Goal: Task Accomplishment & Management: Use online tool/utility

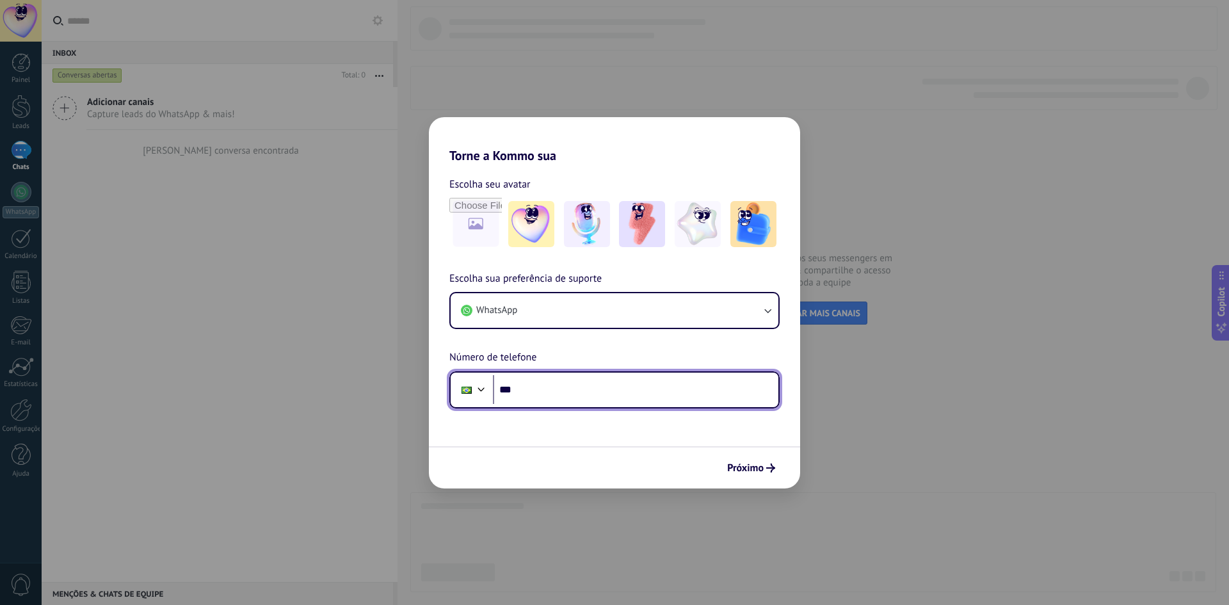
click at [607, 390] on input "***" at bounding box center [635, 389] width 285 height 29
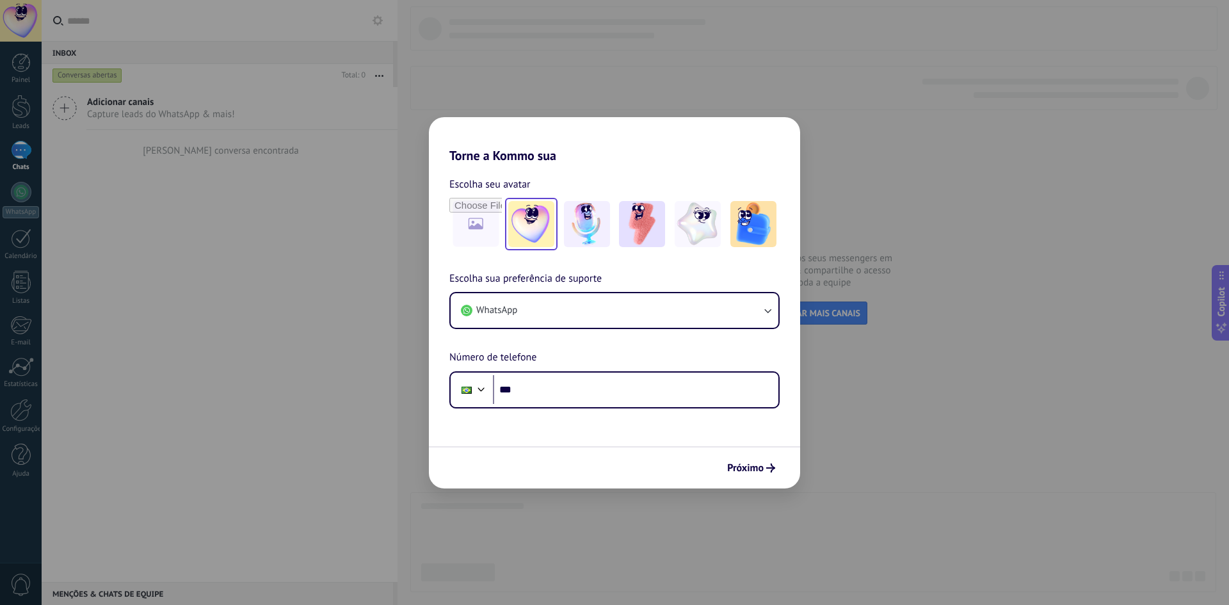
click at [545, 239] on img at bounding box center [531, 224] width 46 height 46
click at [596, 234] on img at bounding box center [587, 224] width 46 height 46
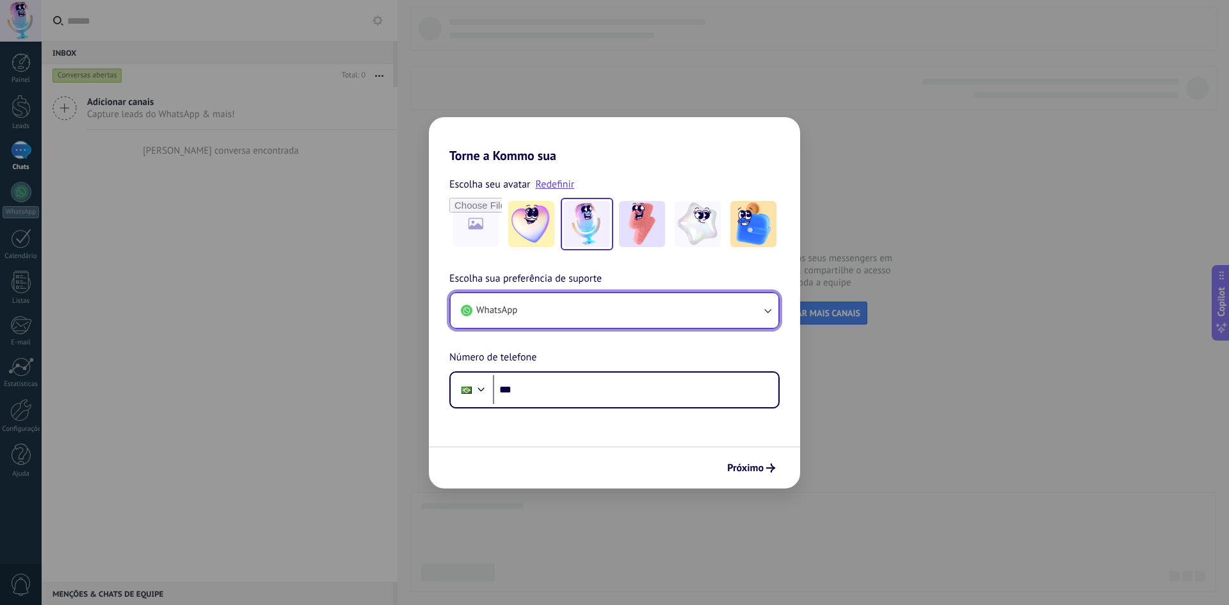
click at [582, 323] on button "WhatsApp" at bounding box center [615, 310] width 328 height 35
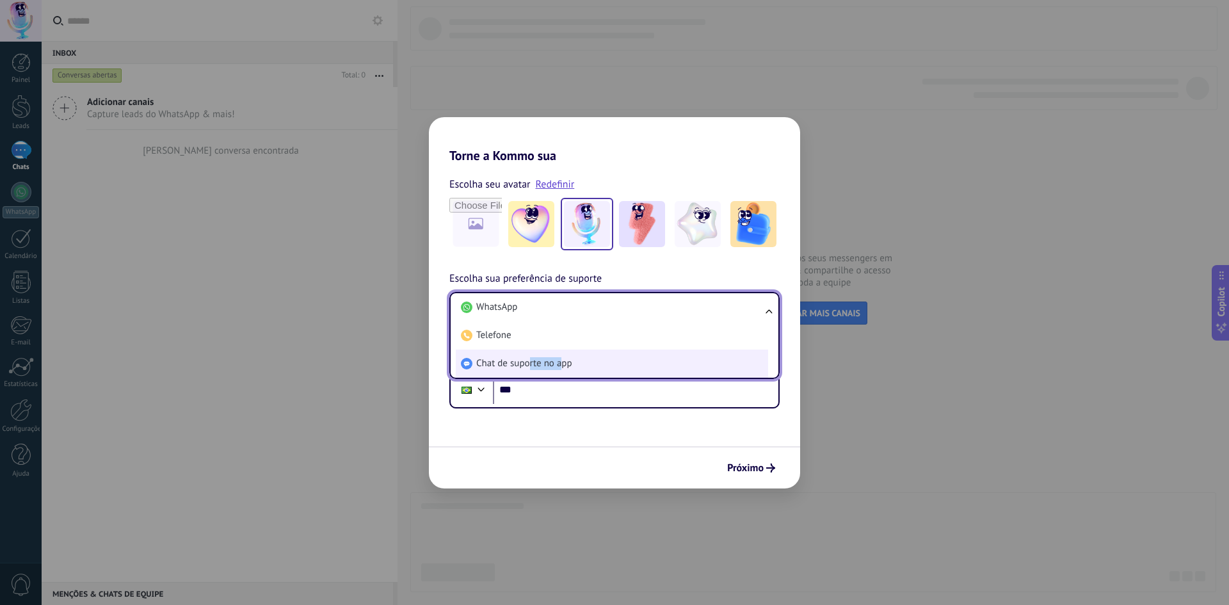
drag, startPoint x: 529, startPoint y: 365, endPoint x: 562, endPoint y: 365, distance: 33.3
click at [562, 365] on span "Chat de suporte no app" at bounding box center [524, 363] width 96 height 13
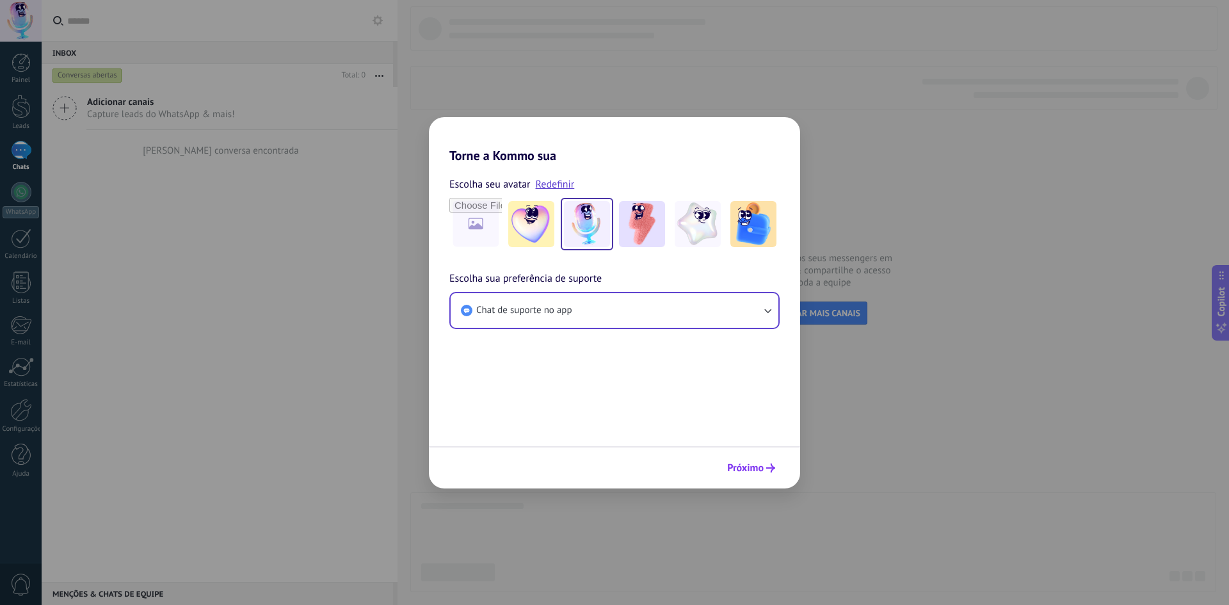
click at [741, 468] on span "Próximo" at bounding box center [745, 467] width 36 height 9
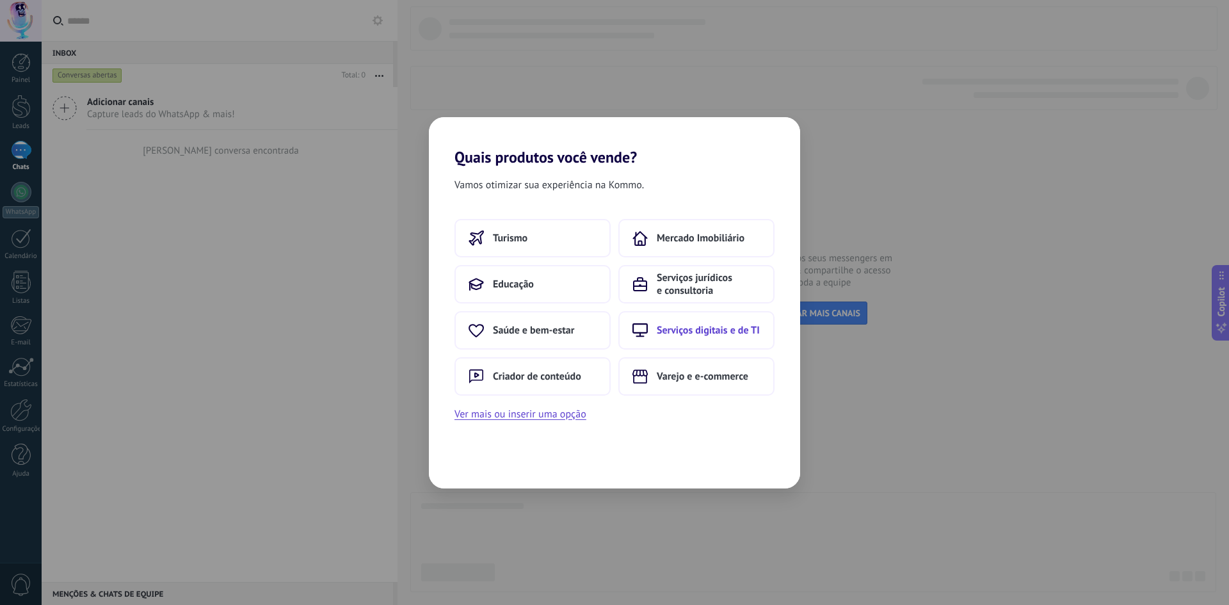
click at [743, 334] on span "Serviços digitais e de TI" at bounding box center [708, 330] width 103 height 13
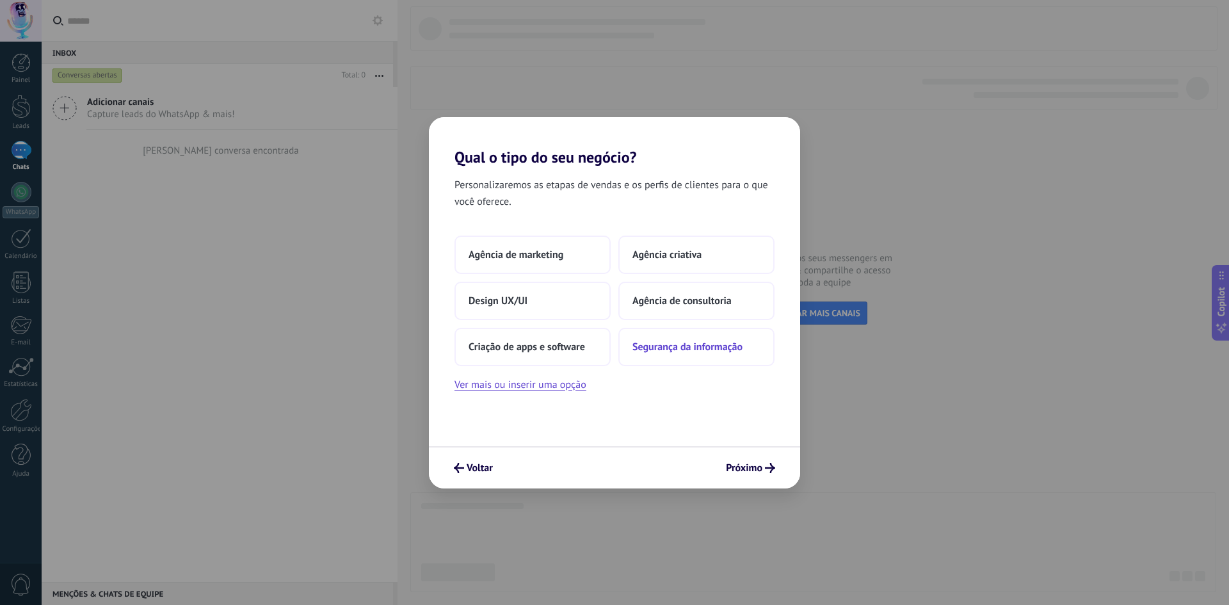
click at [717, 350] on span "Segurança da informação" at bounding box center [687, 346] width 110 height 13
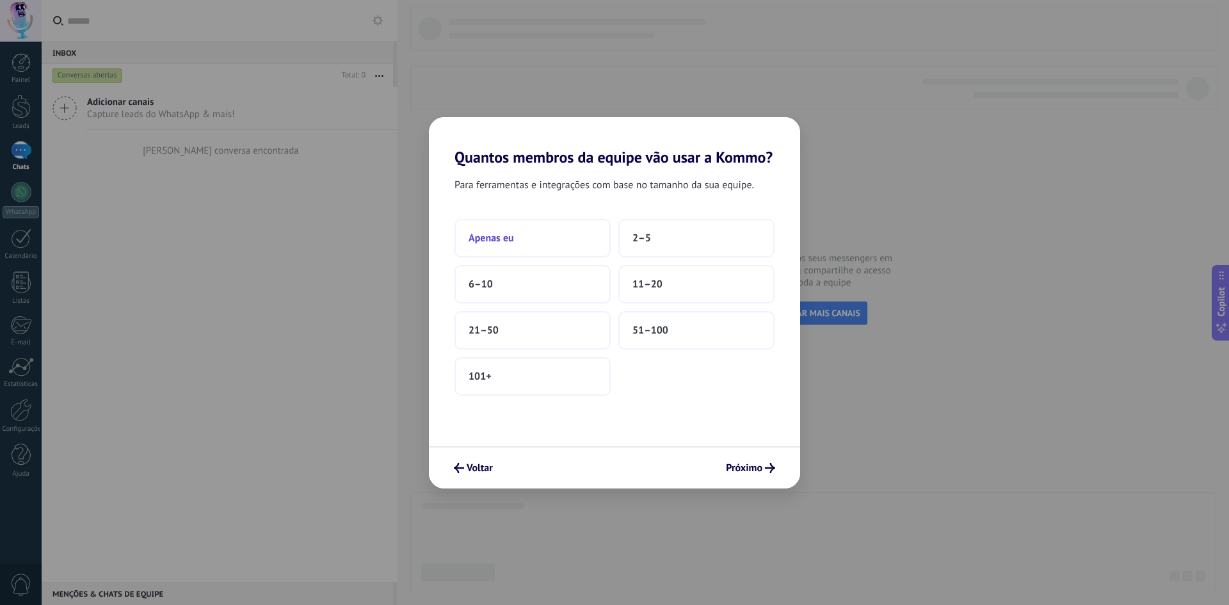
click at [555, 246] on button "Apenas eu" at bounding box center [532, 238] width 156 height 38
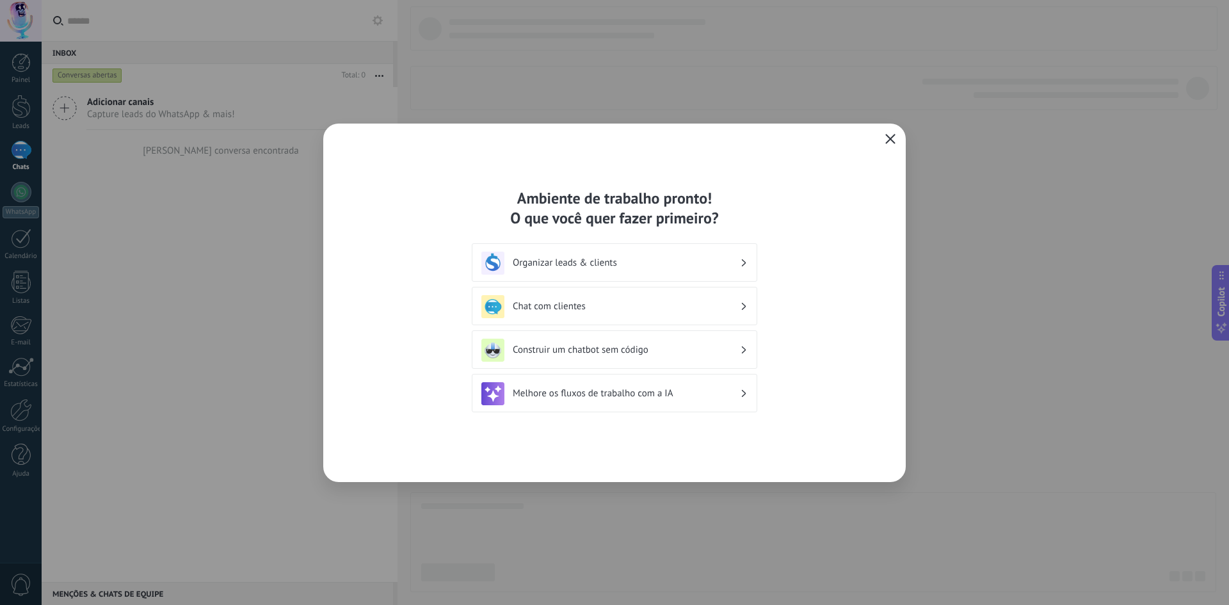
click at [888, 145] on span "button" at bounding box center [890, 140] width 10 height 12
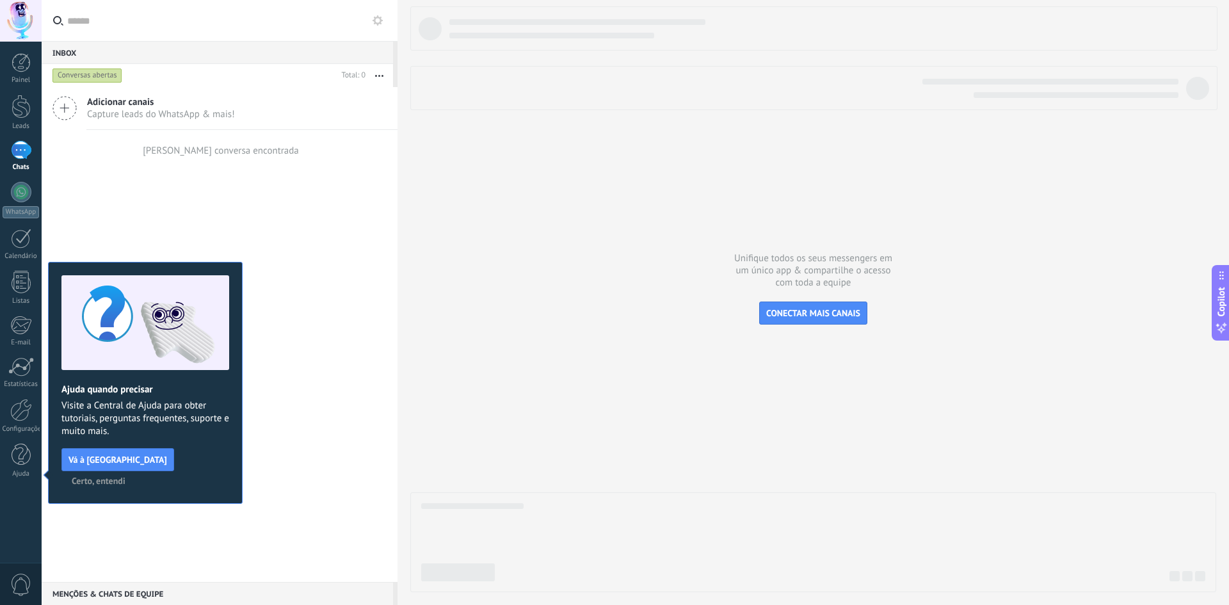
click at [19, 151] on div at bounding box center [21, 150] width 20 height 19
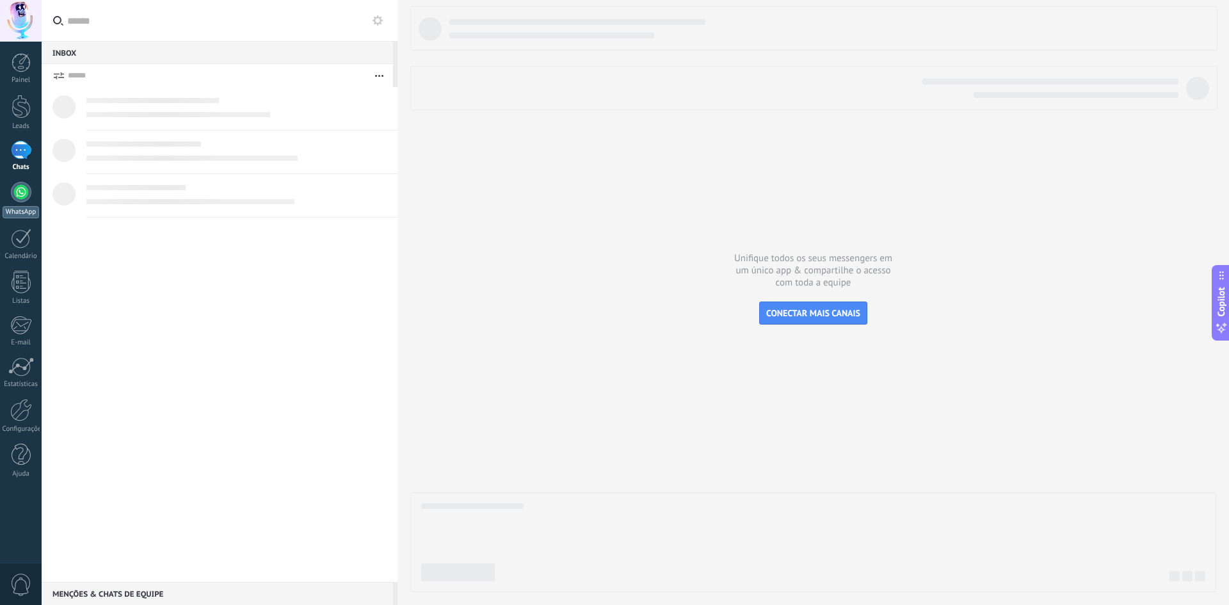
click at [22, 197] on div at bounding box center [21, 192] width 20 height 20
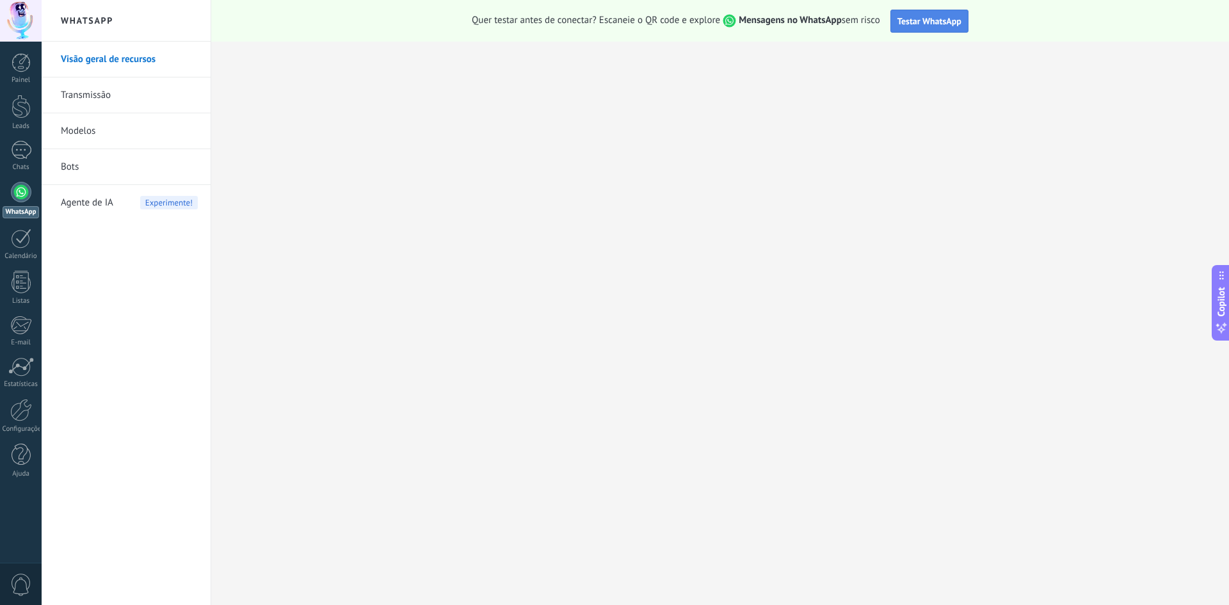
click at [935, 24] on span "Testar WhatsApp" at bounding box center [929, 21] width 64 height 12
